Goal: Check status: Check status

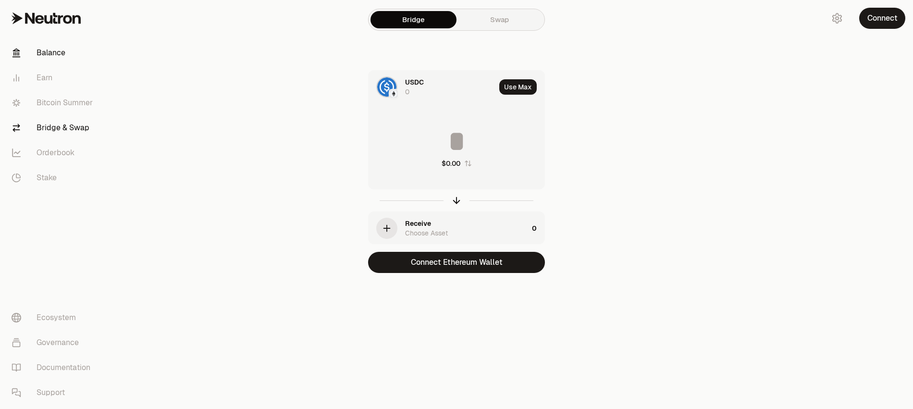
click at [63, 57] on link "Balance" at bounding box center [54, 52] width 100 height 25
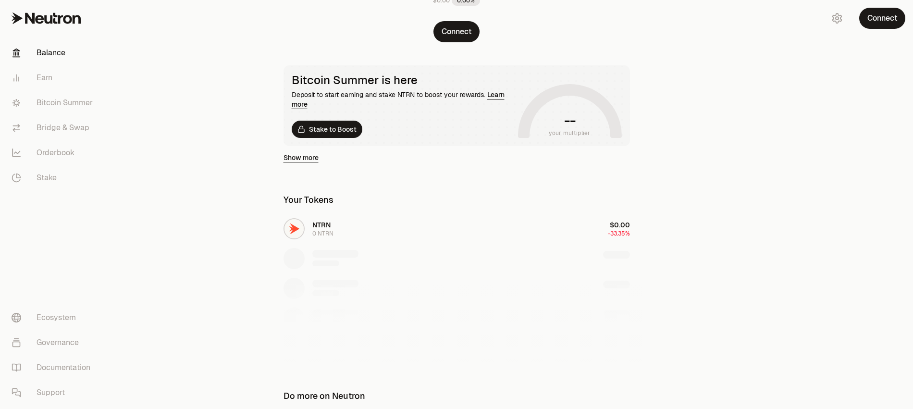
scroll to position [159, 0]
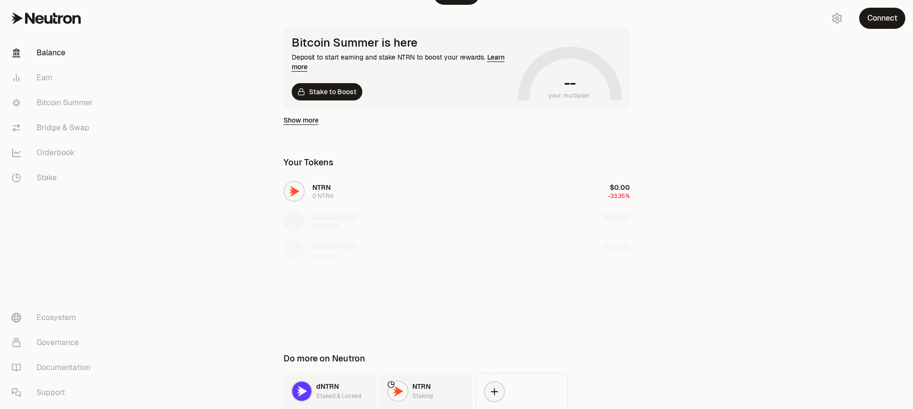
click at [377, 189] on div "NTRN 0 NTRN $0.00 -33.35%" at bounding box center [457, 251] width 370 height 148
click at [323, 185] on div "NTRN 0 NTRN $0.00 -33.35%" at bounding box center [457, 251] width 370 height 148
click at [313, 190] on div "NTRN 0 NTRN $0.00 -33.35%" at bounding box center [457, 251] width 370 height 148
click at [308, 197] on div "NTRN 0 NTRN $0.00 -33.35%" at bounding box center [457, 251] width 370 height 148
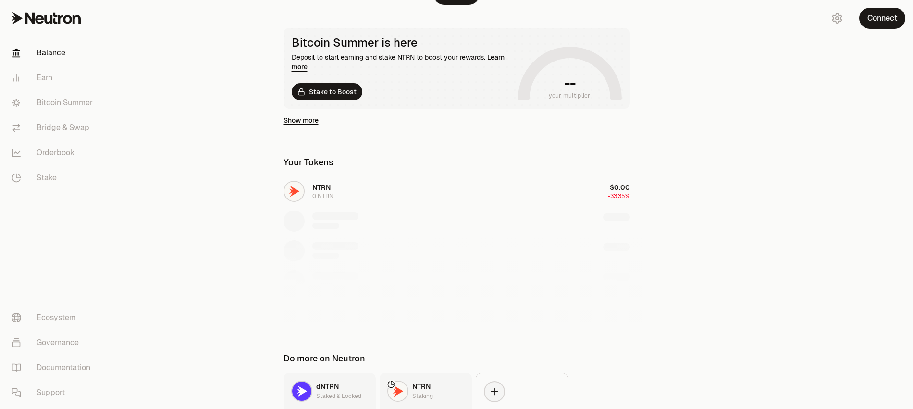
click at [291, 191] on div "NTRN 0 NTRN $0.00 -33.35%" at bounding box center [457, 251] width 370 height 148
click at [320, 173] on div "Your Tokens" at bounding box center [457, 164] width 370 height 25
click at [303, 121] on link "Show more" at bounding box center [301, 120] width 35 height 10
